Goal: Transaction & Acquisition: Obtain resource

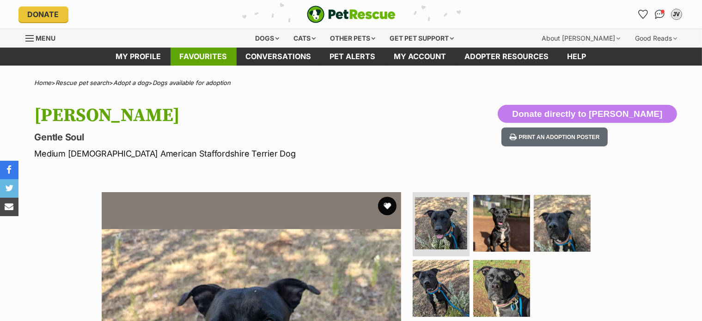
click at [216, 59] on link "Favourites" at bounding box center [204, 57] width 66 height 18
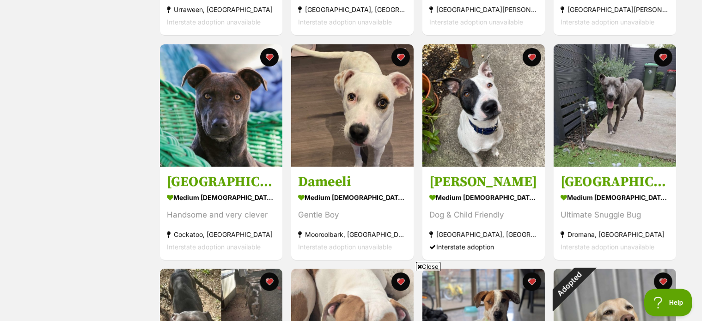
scroll to position [139, 0]
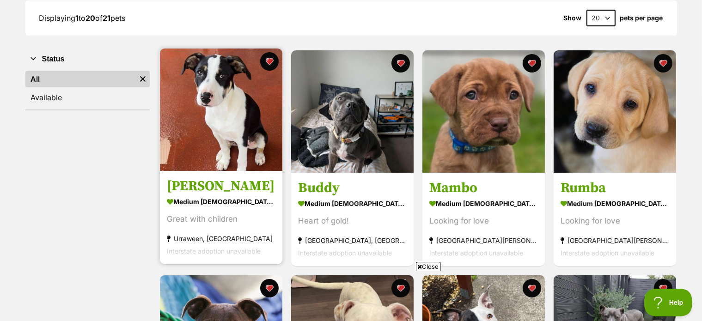
click at [196, 131] on img at bounding box center [221, 110] width 122 height 122
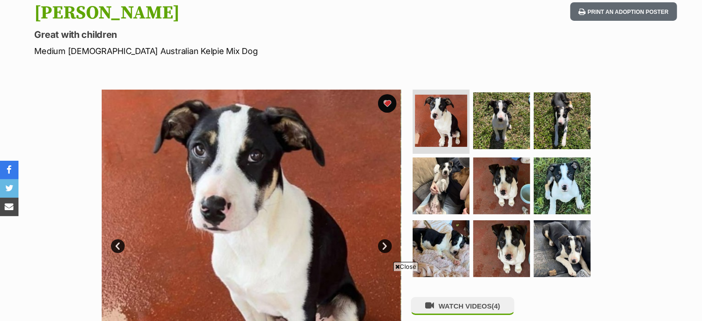
scroll to position [92, 0]
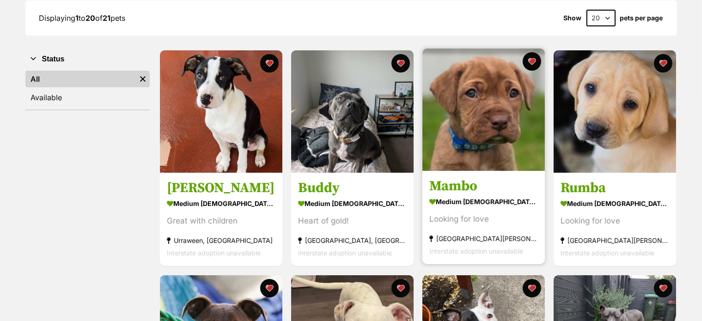
click at [487, 128] on img at bounding box center [483, 110] width 122 height 122
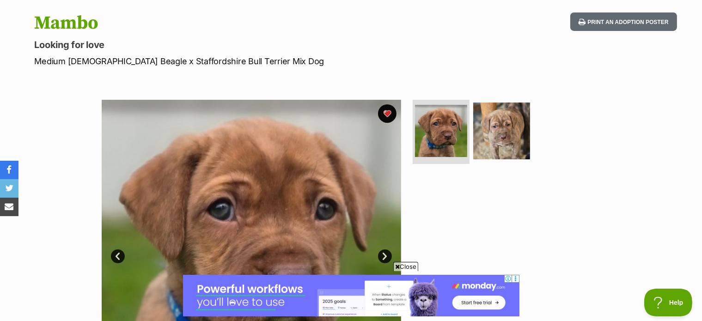
click at [386, 253] on link "Next" at bounding box center [385, 257] width 14 height 14
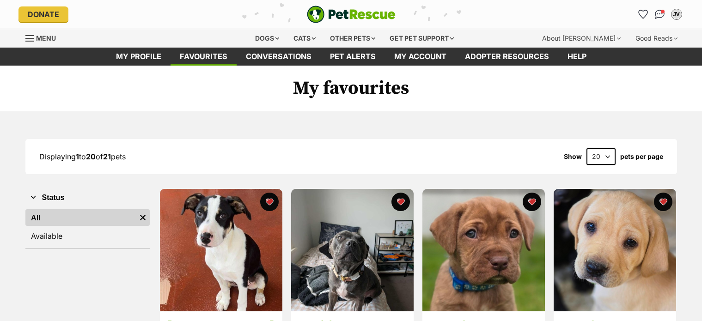
scroll to position [139, 0]
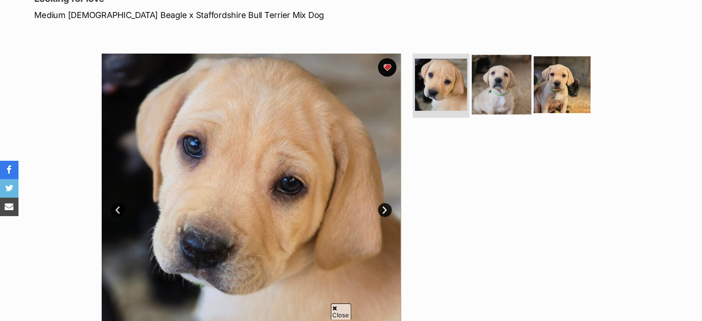
click at [510, 83] on img at bounding box center [502, 85] width 60 height 60
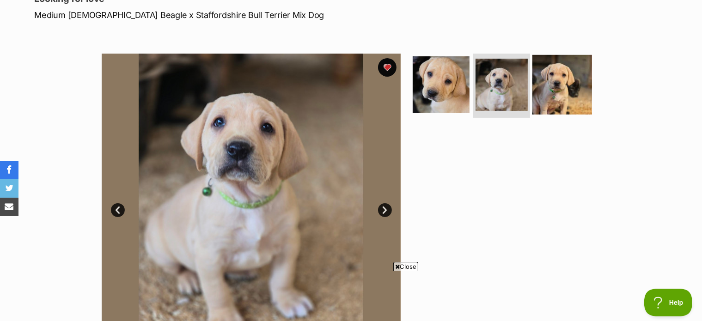
click at [549, 89] on img at bounding box center [562, 85] width 60 height 60
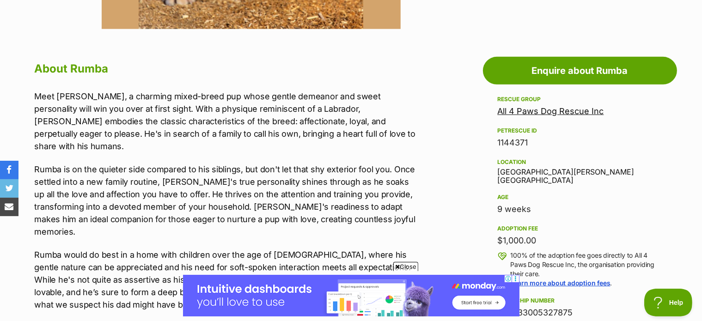
scroll to position [462, 0]
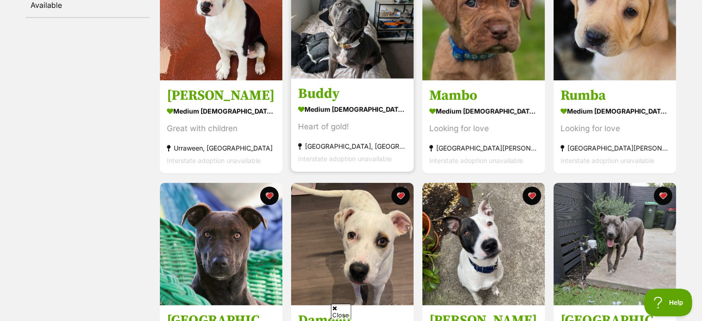
click at [362, 49] on img at bounding box center [352, 17] width 122 height 122
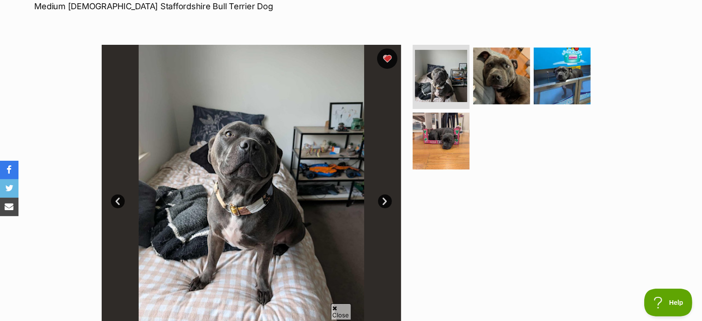
scroll to position [185, 0]
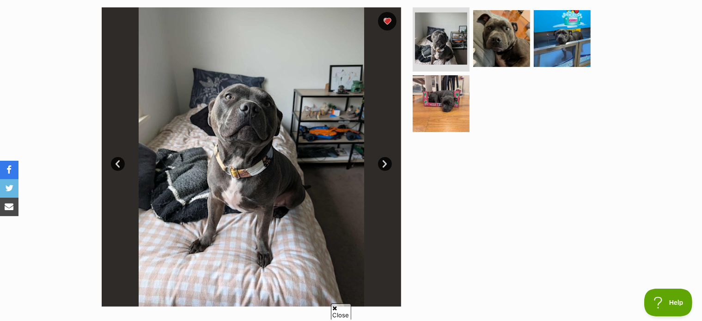
click at [384, 165] on link "Next" at bounding box center [385, 164] width 14 height 14
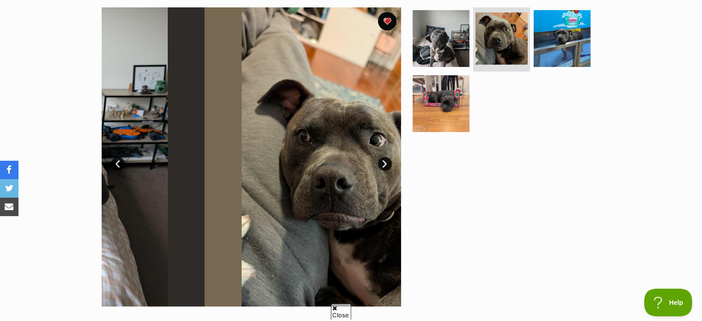
scroll to position [0, 0]
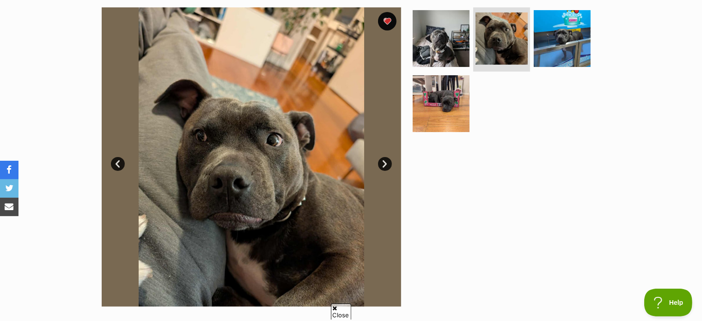
click at [384, 165] on link "Next" at bounding box center [385, 164] width 14 height 14
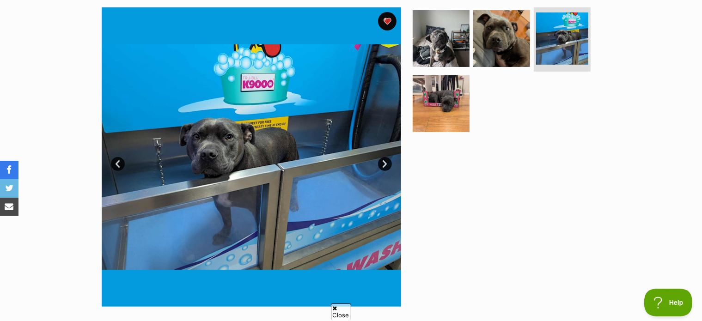
click at [384, 165] on link "Next" at bounding box center [385, 164] width 14 height 14
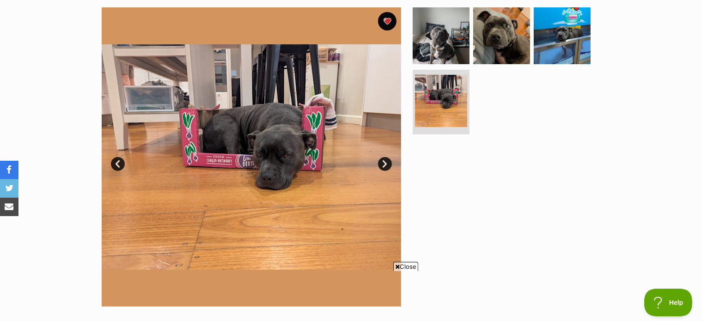
click at [384, 165] on link "Next" at bounding box center [385, 164] width 14 height 14
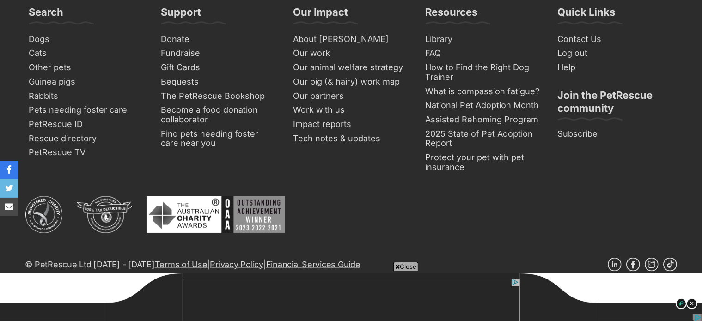
scroll to position [1404, 0]
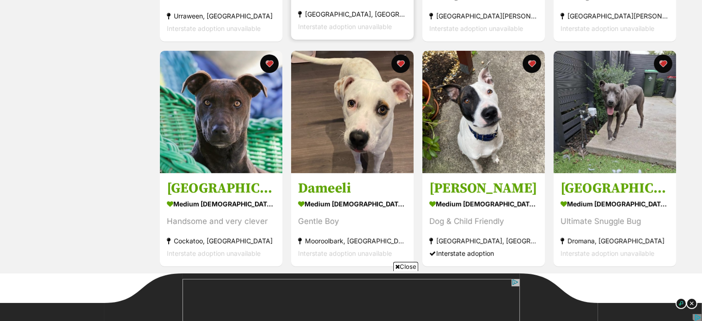
scroll to position [366, 0]
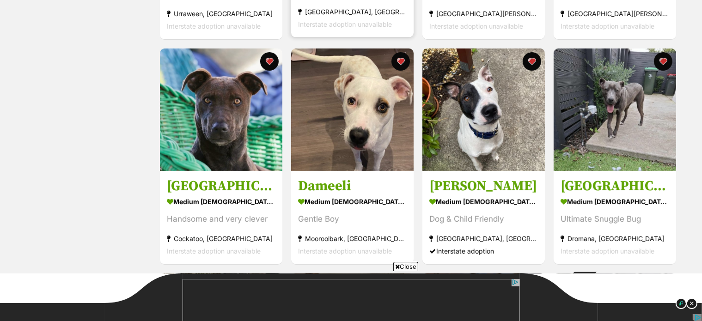
click at [332, 113] on img at bounding box center [352, 110] width 122 height 122
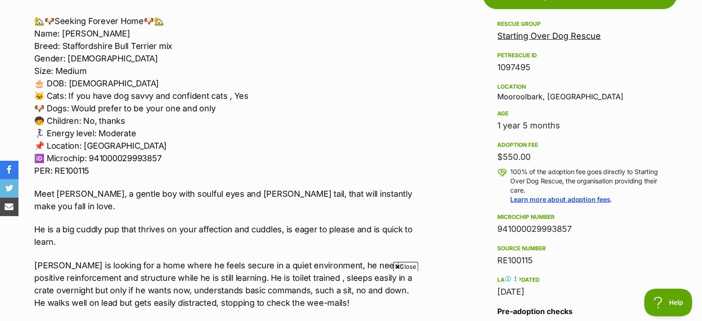
scroll to position [555, 0]
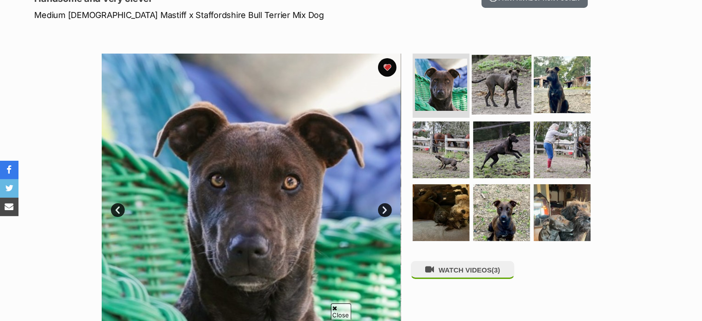
click at [488, 84] on img at bounding box center [502, 85] width 60 height 60
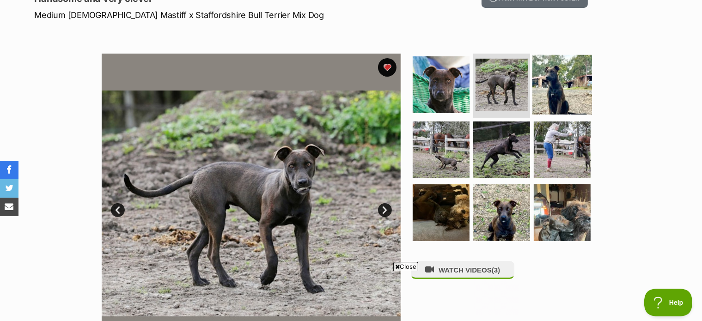
click at [552, 83] on img at bounding box center [562, 85] width 60 height 60
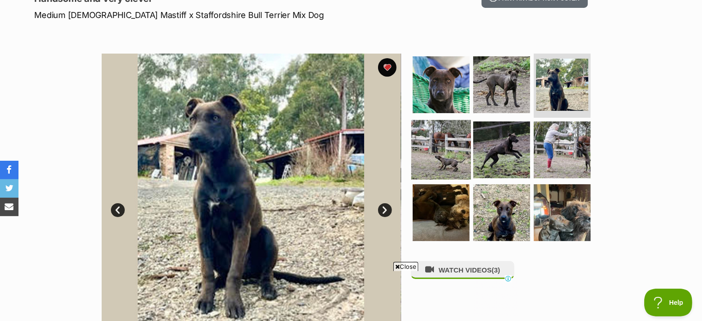
click at [431, 133] on img at bounding box center [441, 150] width 60 height 60
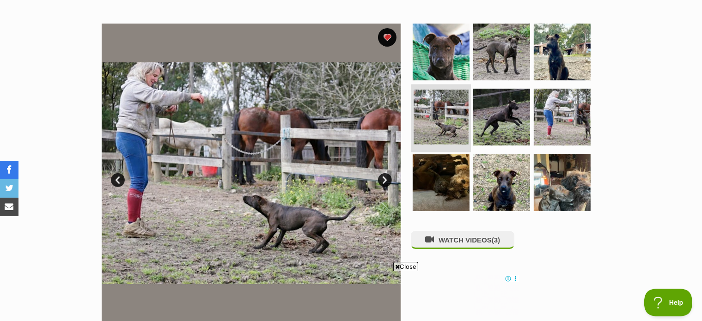
scroll to position [185, 0]
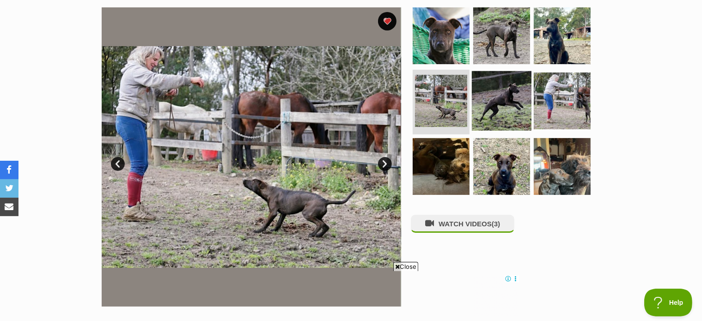
click at [490, 109] on img at bounding box center [502, 101] width 60 height 60
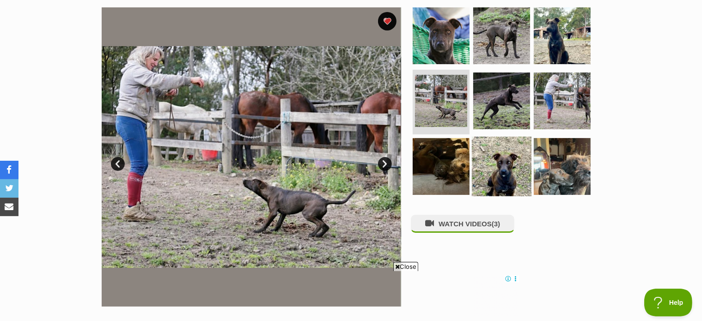
click at [557, 103] on img at bounding box center [562, 101] width 57 height 57
click at [484, 149] on img at bounding box center [502, 167] width 60 height 60
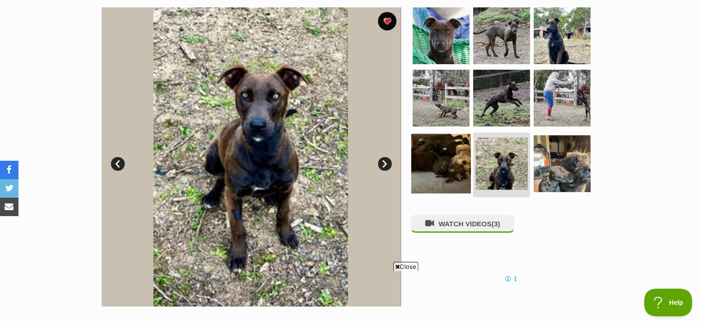
click at [426, 151] on img at bounding box center [441, 164] width 60 height 60
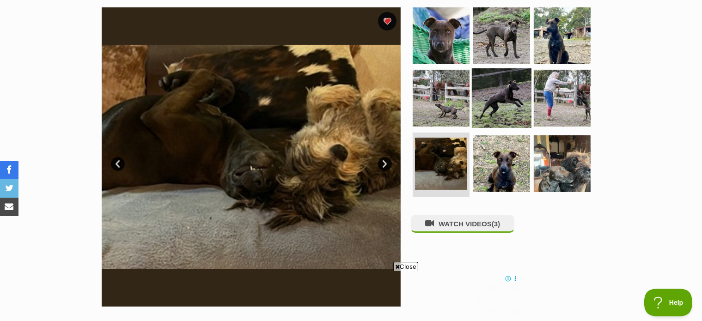
click at [503, 98] on img at bounding box center [502, 98] width 60 height 60
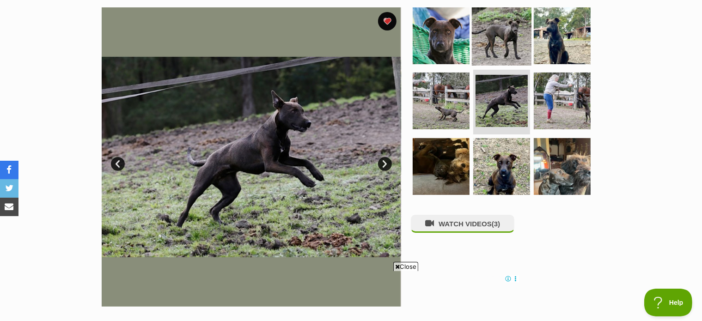
click at [490, 42] on img at bounding box center [502, 36] width 60 height 60
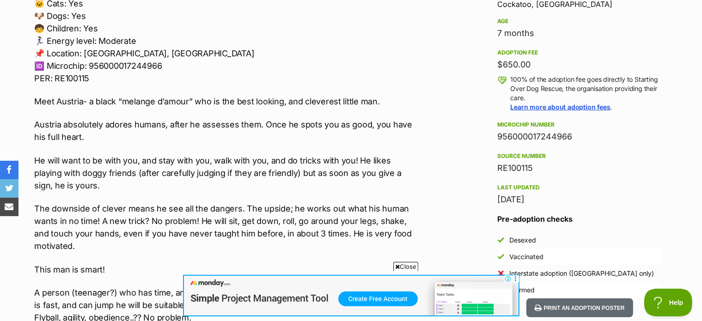
scroll to position [0, 0]
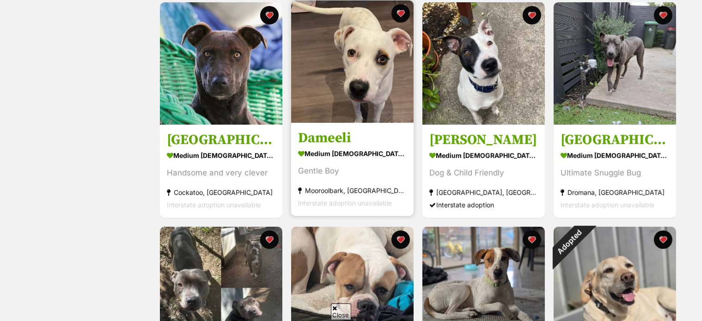
click at [334, 70] on img at bounding box center [352, 61] width 122 height 122
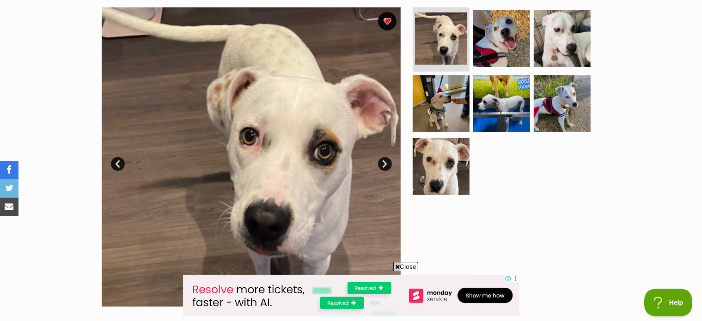
click at [390, 167] on link "Next" at bounding box center [385, 164] width 14 height 14
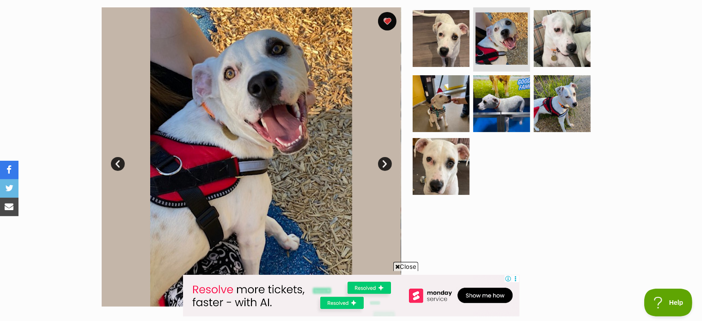
click at [390, 167] on link "Next" at bounding box center [385, 164] width 14 height 14
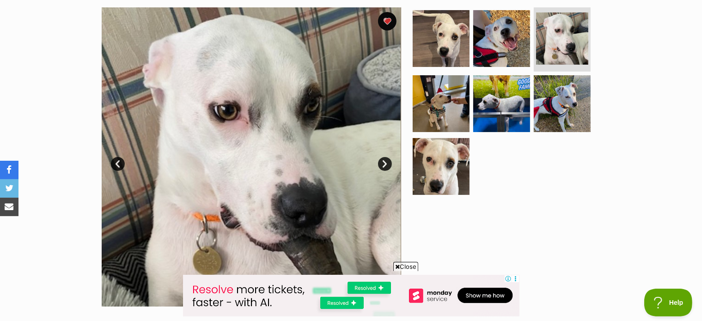
click at [390, 167] on link "Next" at bounding box center [385, 164] width 14 height 14
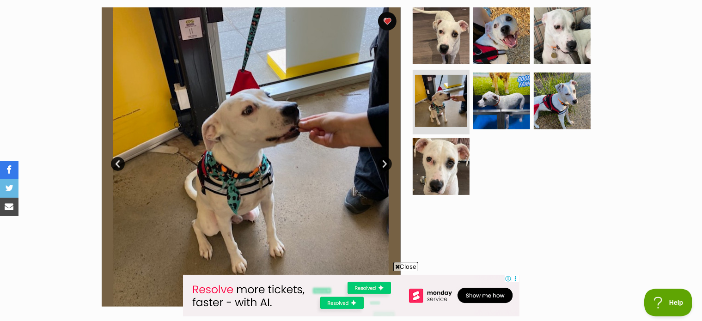
click at [386, 168] on link "Next" at bounding box center [385, 164] width 14 height 14
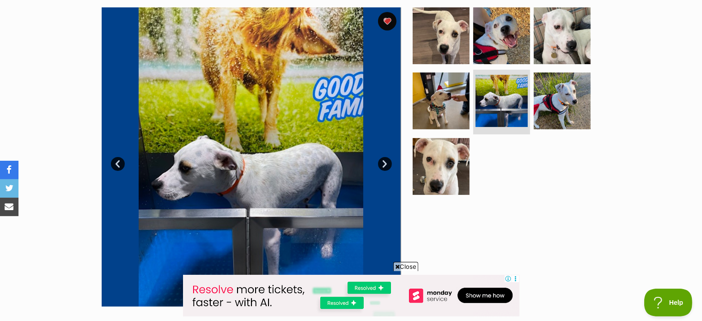
click at [386, 168] on link "Next" at bounding box center [385, 164] width 14 height 14
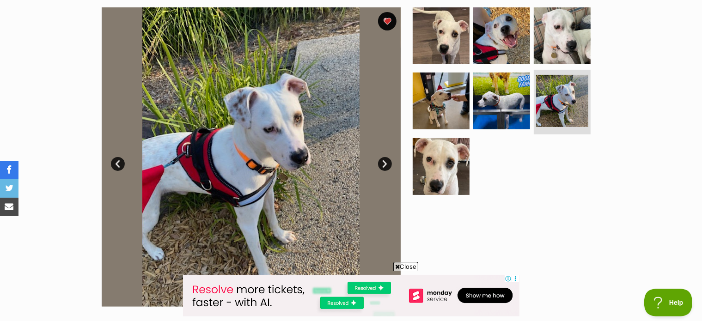
click at [386, 168] on link "Next" at bounding box center [385, 164] width 14 height 14
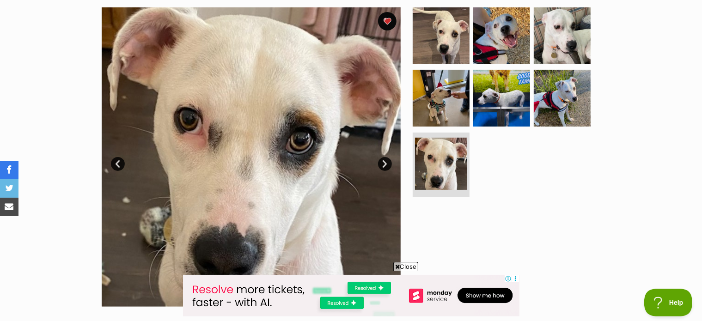
click at [385, 168] on link "Next" at bounding box center [385, 164] width 14 height 14
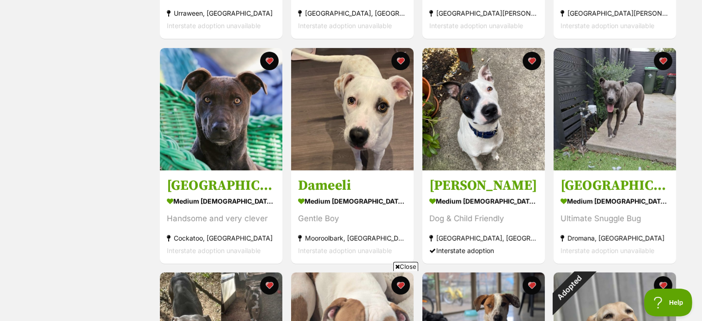
scroll to position [366, 0]
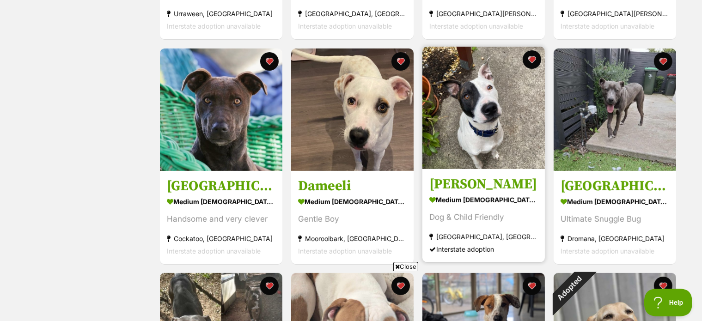
click at [477, 116] on img at bounding box center [483, 108] width 122 height 122
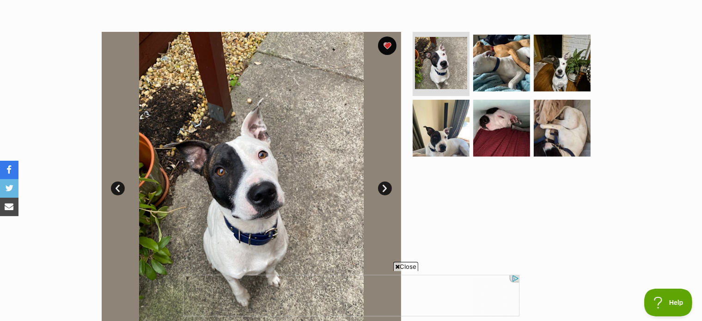
scroll to position [185, 0]
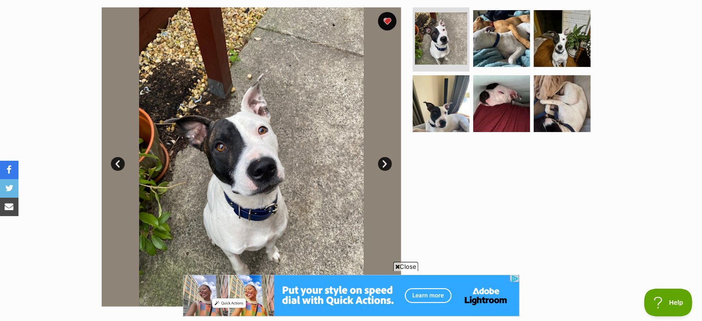
click at [383, 164] on link "Next" at bounding box center [385, 164] width 14 height 14
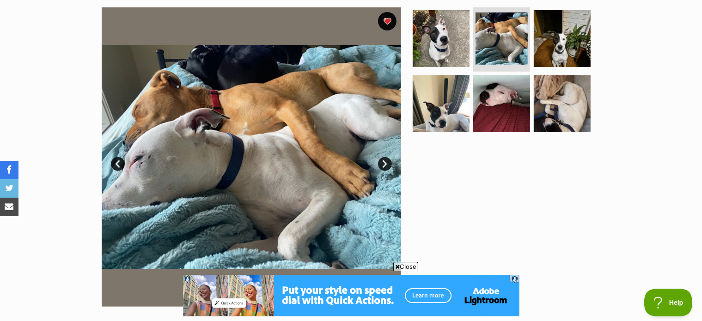
click at [383, 164] on link "Next" at bounding box center [385, 164] width 14 height 14
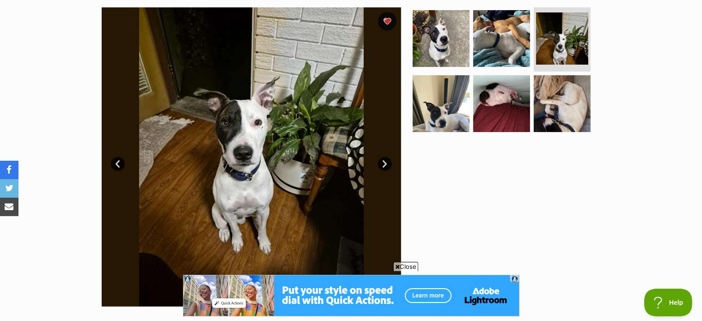
scroll to position [0, 0]
click at [383, 164] on link "Next" at bounding box center [385, 164] width 14 height 14
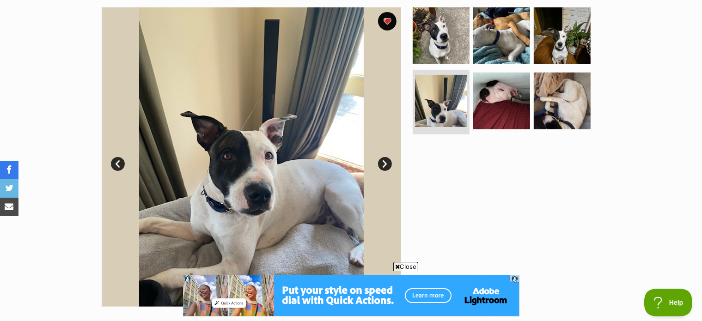
click at [383, 164] on link "Next" at bounding box center [385, 164] width 14 height 14
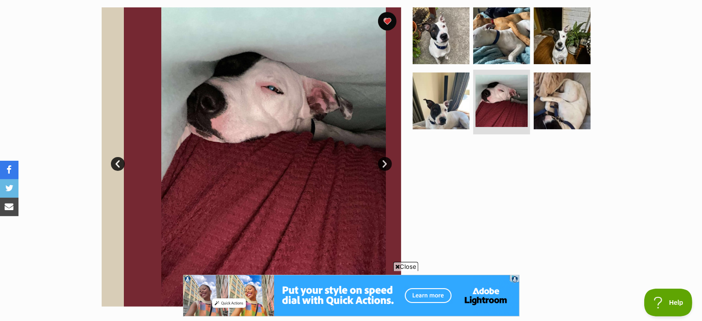
click at [383, 164] on link "Next" at bounding box center [385, 164] width 14 height 14
click at [382, 166] on link "Next" at bounding box center [385, 164] width 14 height 14
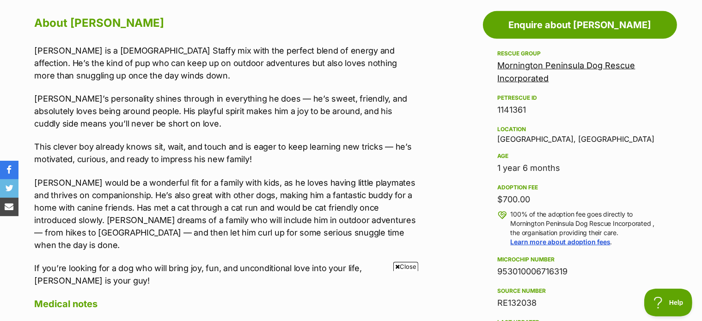
click at [412, 268] on span "Close" at bounding box center [405, 266] width 25 height 9
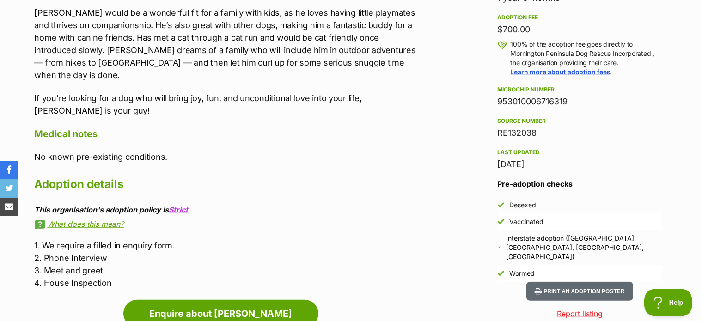
scroll to position [693, 0]
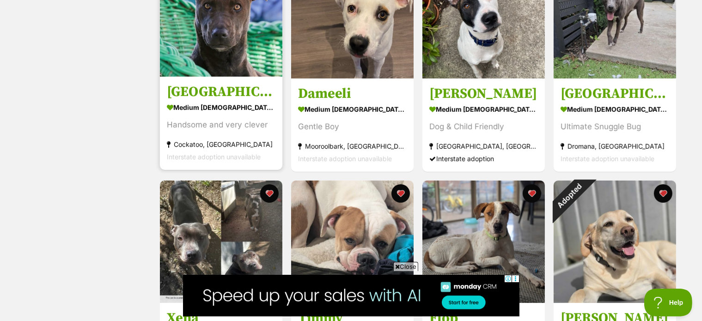
scroll to position [412, 0]
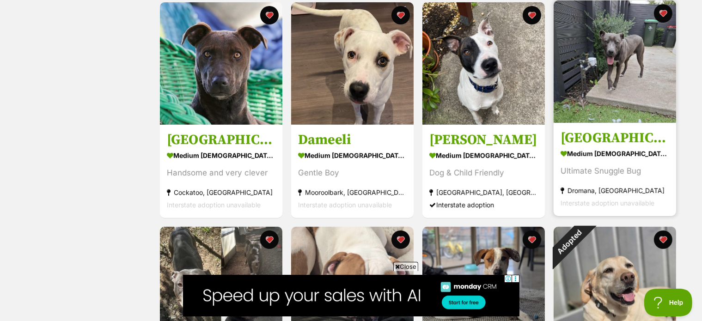
click at [633, 99] on img at bounding box center [615, 61] width 122 height 122
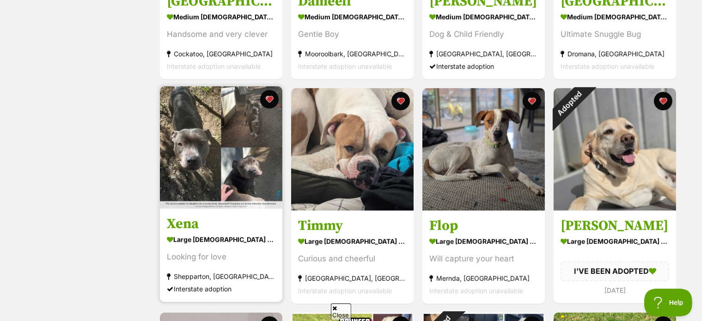
click at [230, 124] on img at bounding box center [221, 147] width 122 height 122
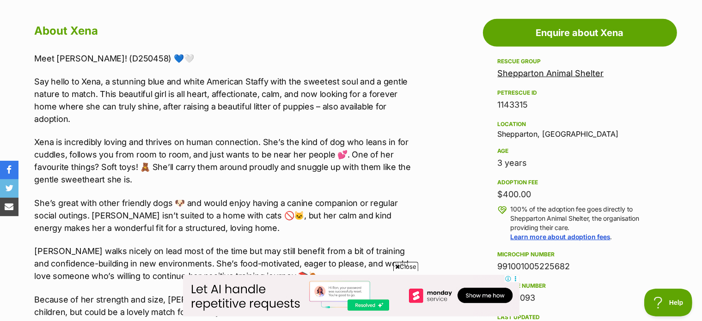
scroll to position [370, 0]
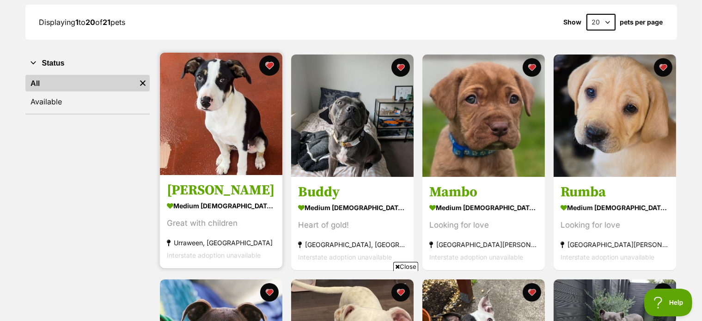
click button "favourite"
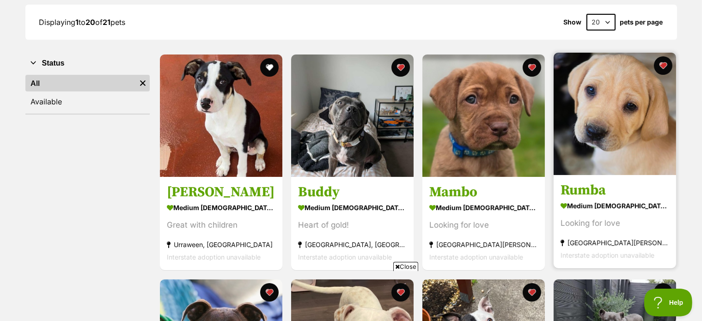
click img
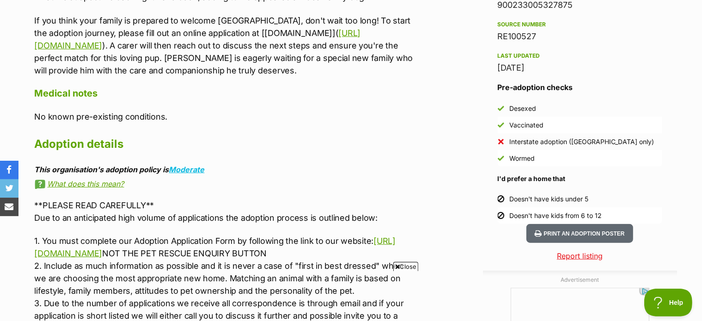
scroll to position [786, 0]
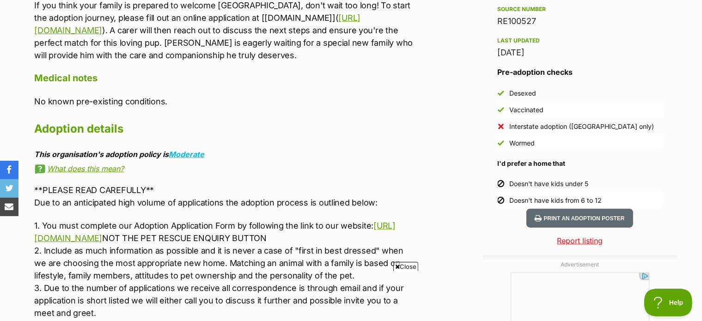
click at [151, 219] on p "1. You must complete our Adoption Application Form by following the link to our…" at bounding box center [226, 269] width 382 height 100
click at [141, 221] on link "https://www.all4pawsdogrescue.com.au/forms.html" at bounding box center [215, 232] width 361 height 22
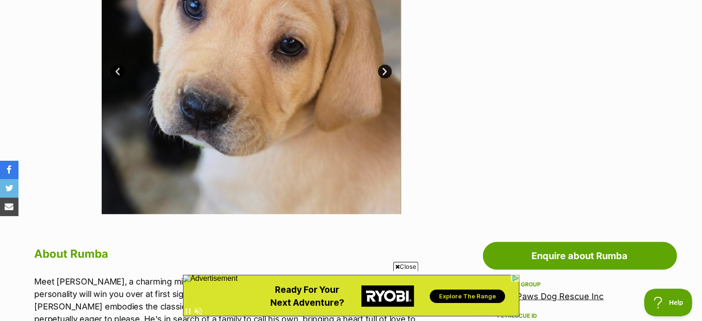
scroll to position [0, 0]
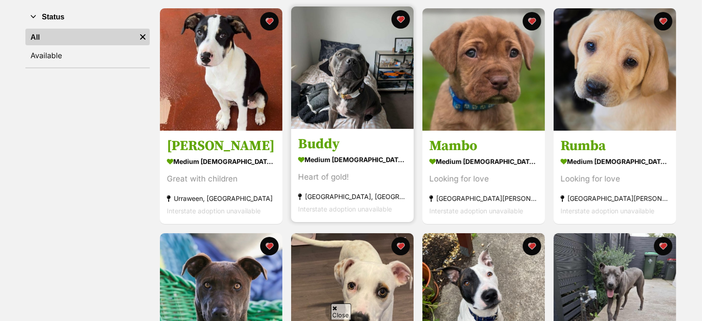
click at [371, 79] on img at bounding box center [352, 67] width 122 height 122
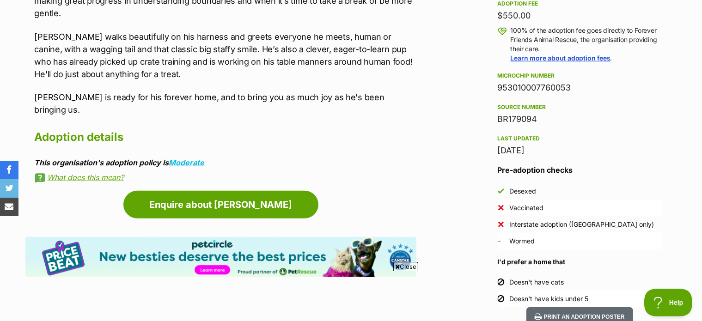
scroll to position [739, 0]
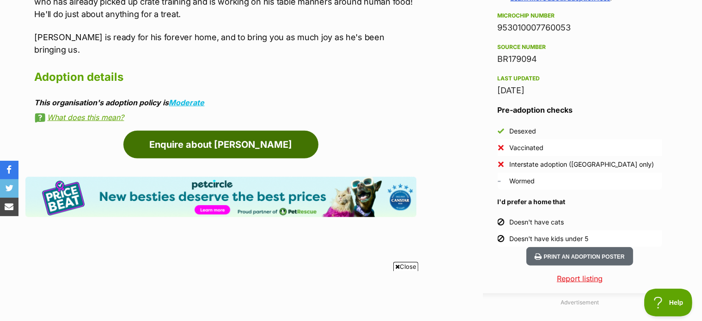
click at [248, 131] on link "Enquire about [PERSON_NAME]" at bounding box center [220, 145] width 195 height 28
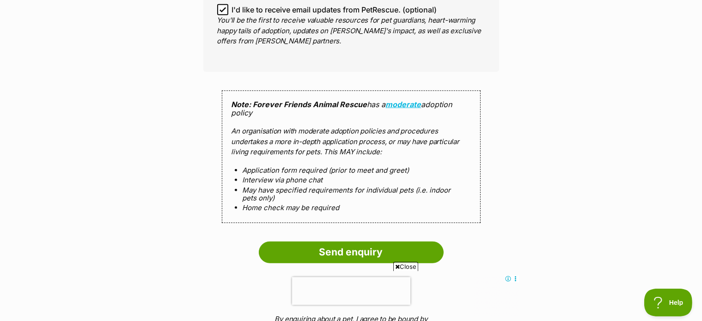
scroll to position [878, 0]
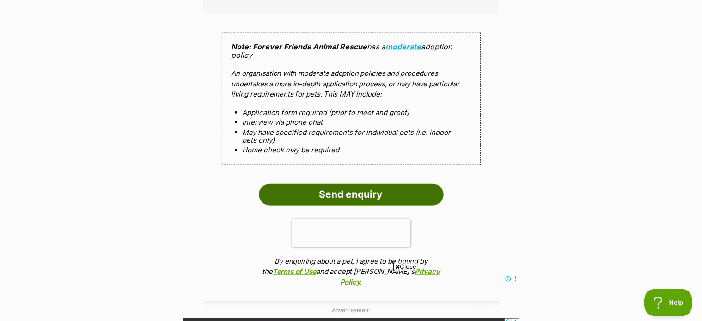
click at [338, 184] on input "Send enquiry" at bounding box center [351, 194] width 185 height 21
